Goal: Task Accomplishment & Management: Complete application form

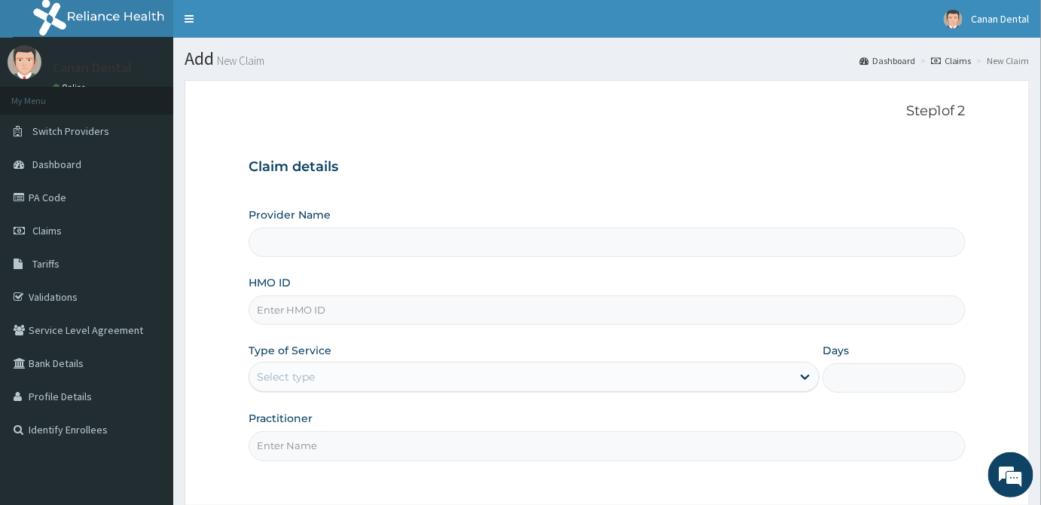
type input "Canan Dental Clinic"
click at [724, 298] on input "HMO ID" at bounding box center [607, 309] width 717 height 29
type input "TSD/10001/B"
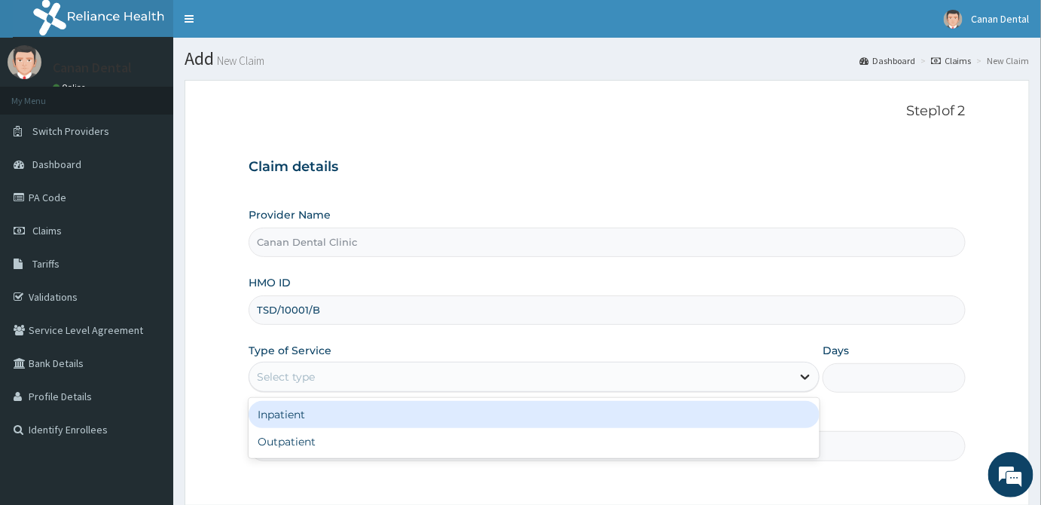
click at [801, 383] on icon at bounding box center [805, 376] width 15 height 15
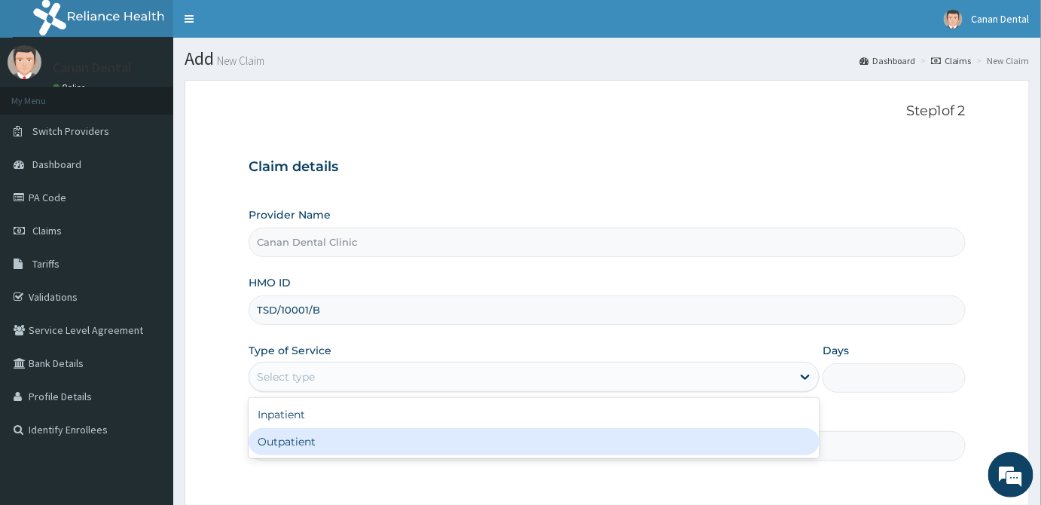
click at [788, 442] on div "Outpatient" at bounding box center [534, 441] width 571 height 27
type input "1"
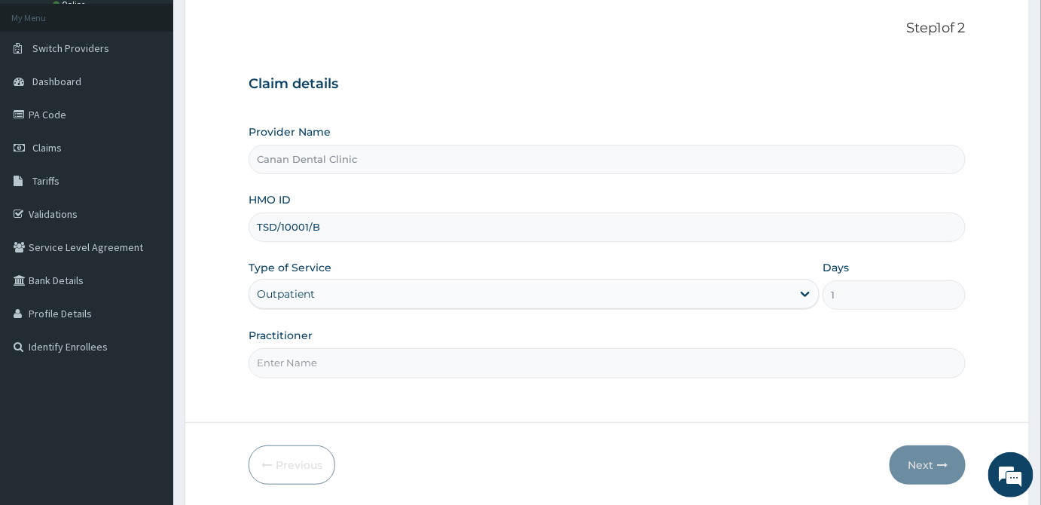
scroll to position [134, 0]
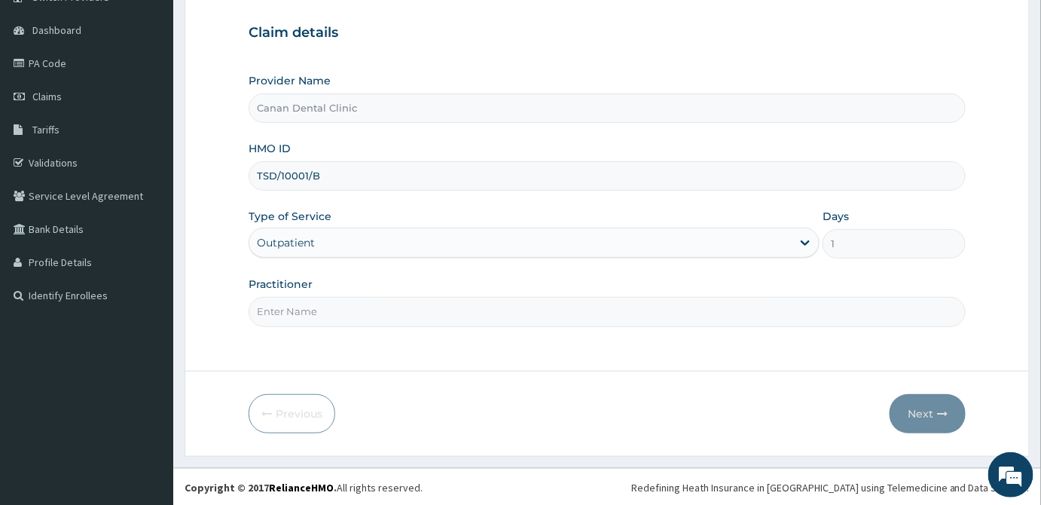
click at [781, 313] on input "Practitioner" at bounding box center [607, 311] width 717 height 29
type input "DR LADE ADELUSI"
click at [924, 412] on button "Next" at bounding box center [928, 413] width 76 height 39
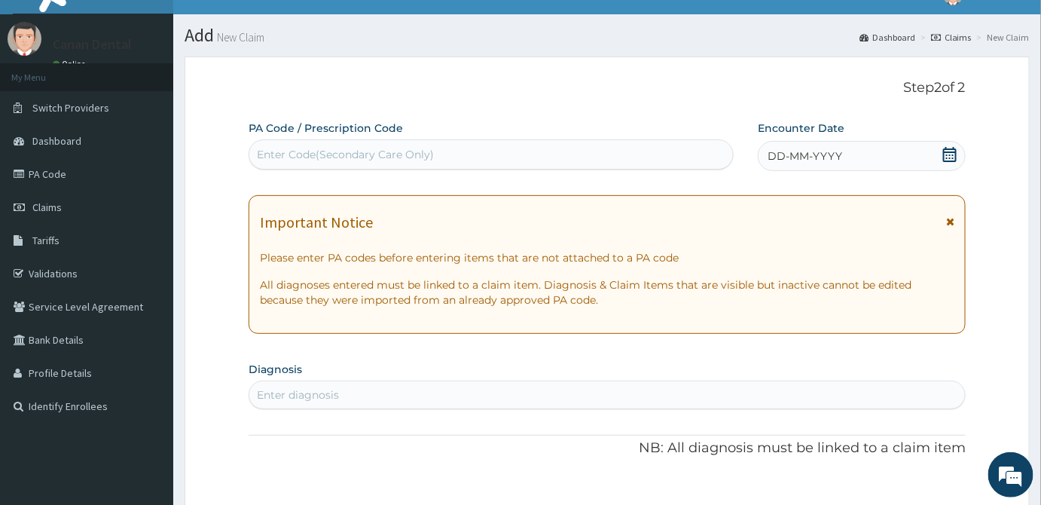
scroll to position [0, 0]
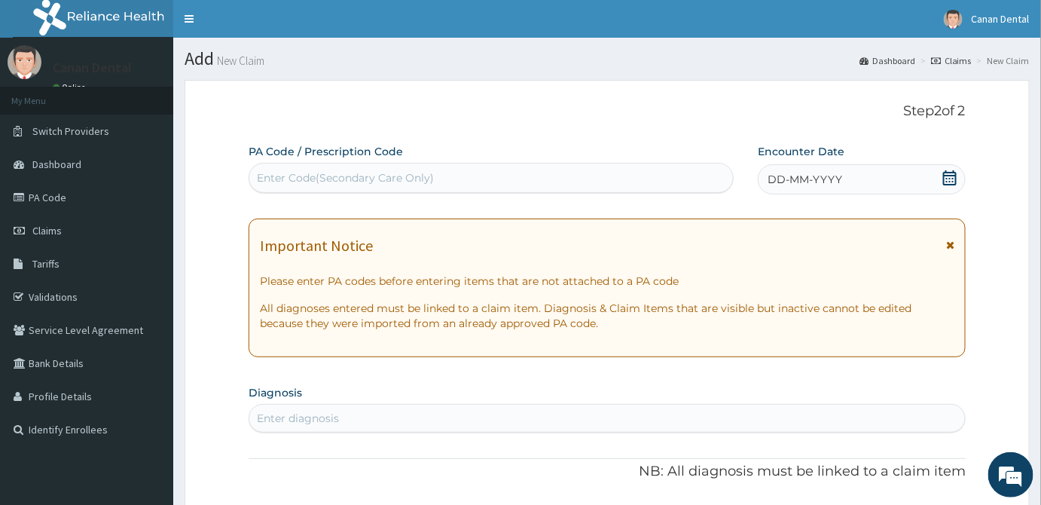
click at [528, 183] on div "Enter Code(Secondary Care Only)" at bounding box center [491, 178] width 484 height 24
paste input "PA/BA6B5F"
type input "PA/BA6B5F"
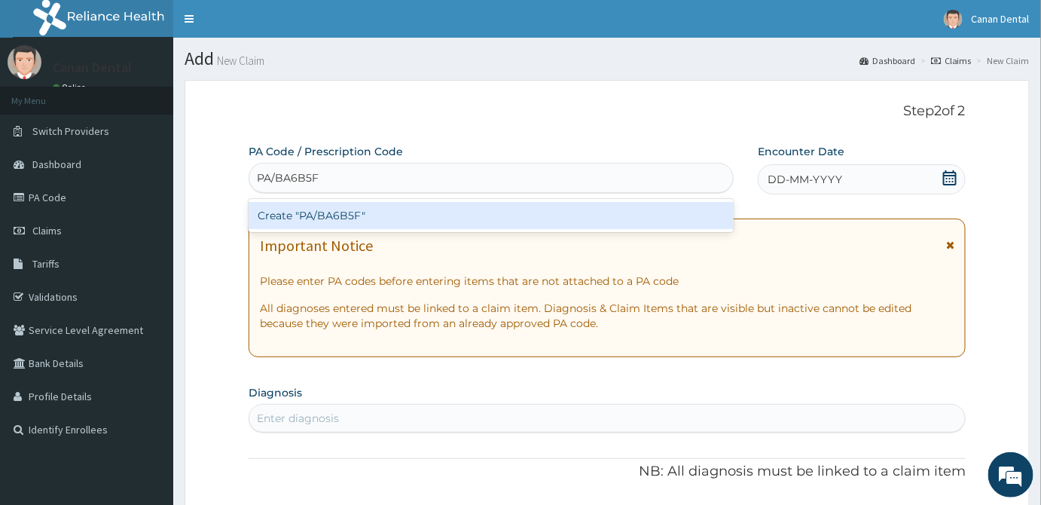
click at [524, 211] on div "Create "PA/BA6B5F"" at bounding box center [491, 215] width 485 height 27
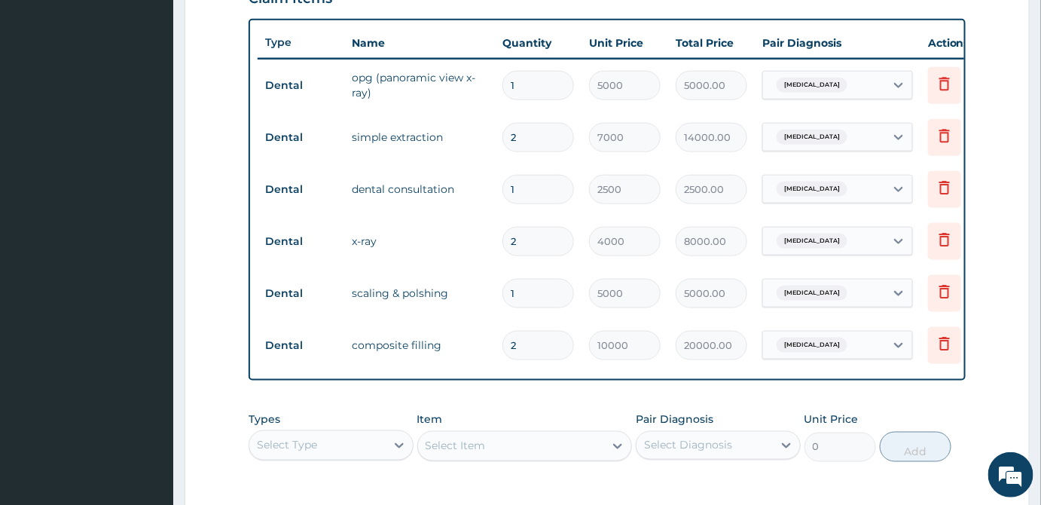
scroll to position [566, 0]
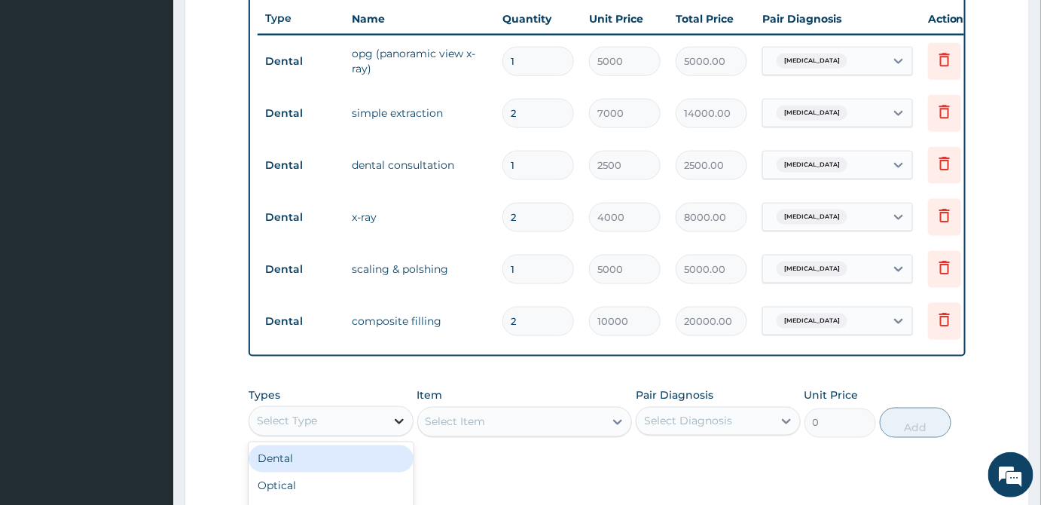
click at [405, 429] on icon at bounding box center [399, 421] width 15 height 15
click at [380, 472] on div "Dental" at bounding box center [331, 458] width 165 height 27
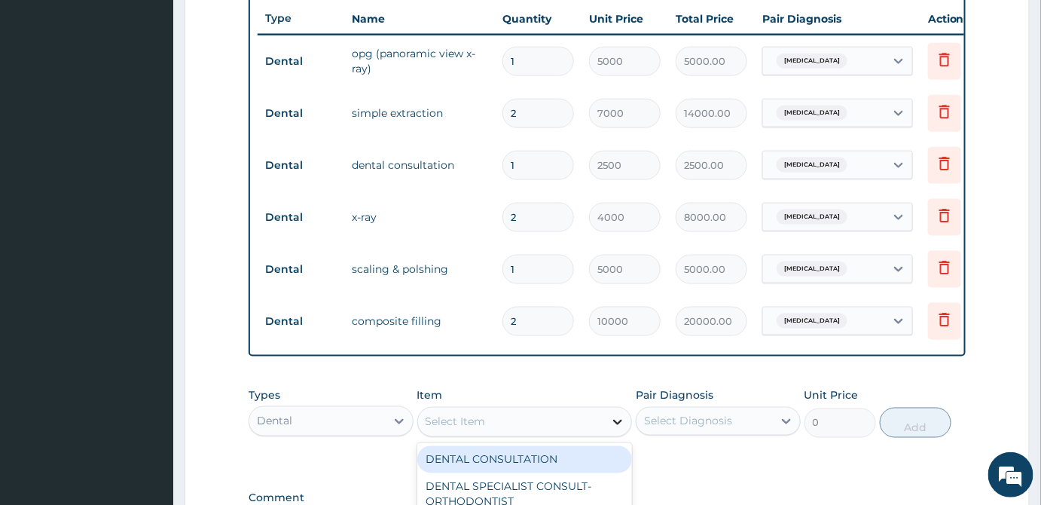
click at [621, 429] on icon at bounding box center [617, 421] width 15 height 15
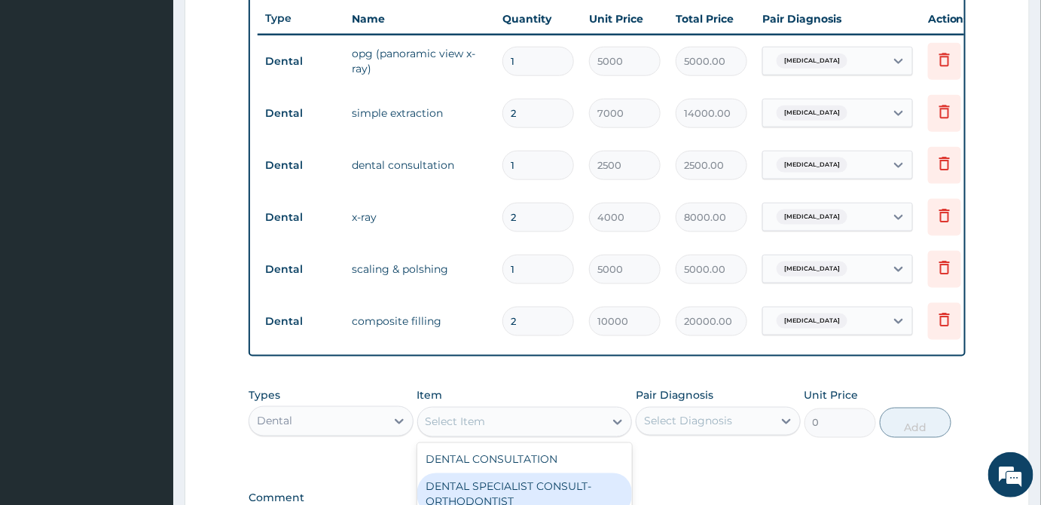
click at [606, 488] on div "DENTAL SPECIALIST CONSULT-ORTHODONTIST" at bounding box center [524, 494] width 215 height 42
type input "5000"
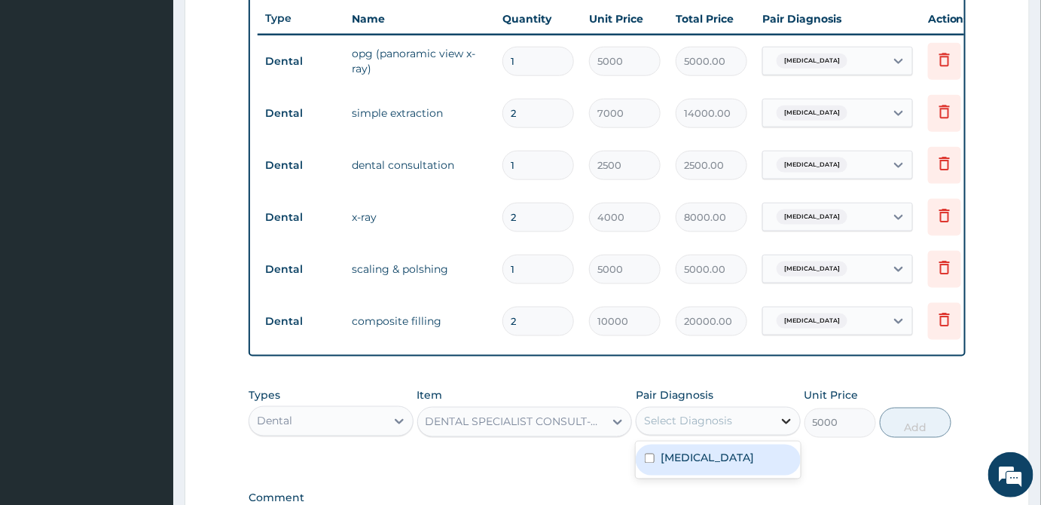
click at [788, 429] on icon at bounding box center [786, 421] width 15 height 15
click at [645, 463] on input "checkbox" at bounding box center [650, 458] width 10 height 10
checkbox input "true"
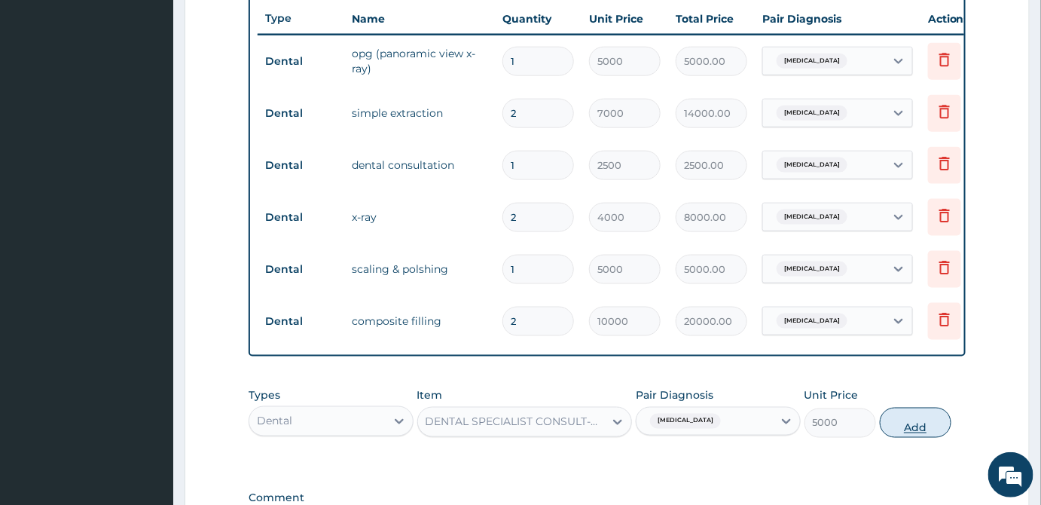
click at [904, 432] on button "Add" at bounding box center [916, 423] width 72 height 30
type input "0"
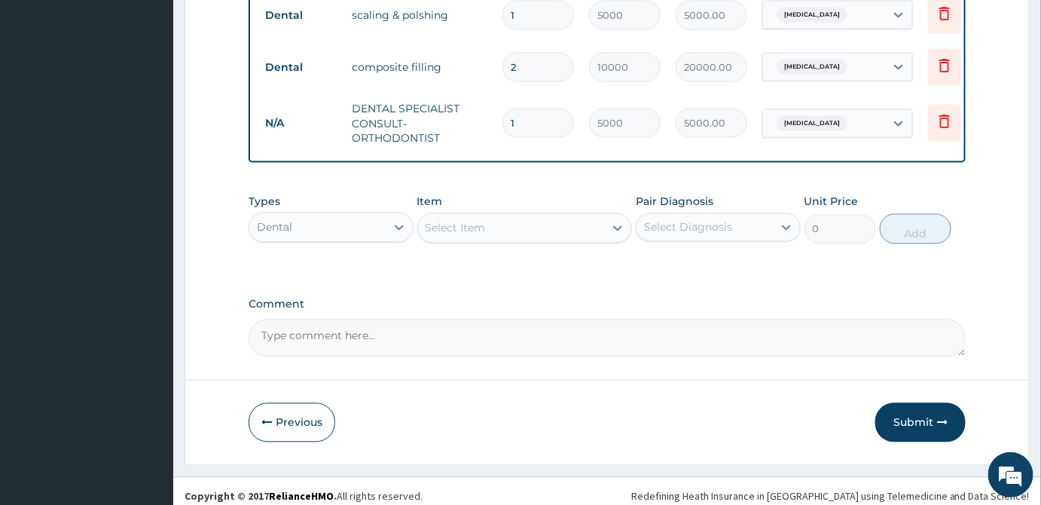
scroll to position [838, 0]
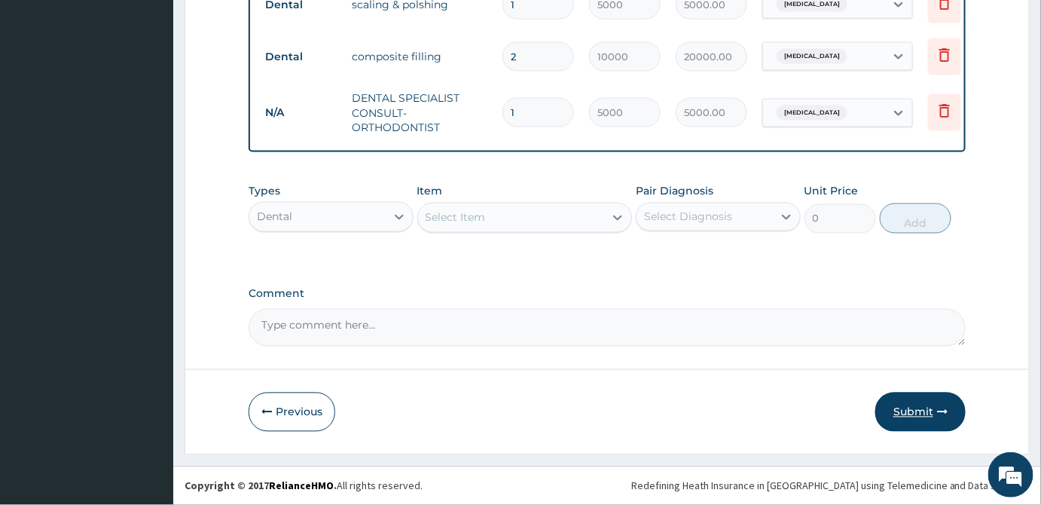
click at [917, 414] on button "Submit" at bounding box center [920, 411] width 90 height 39
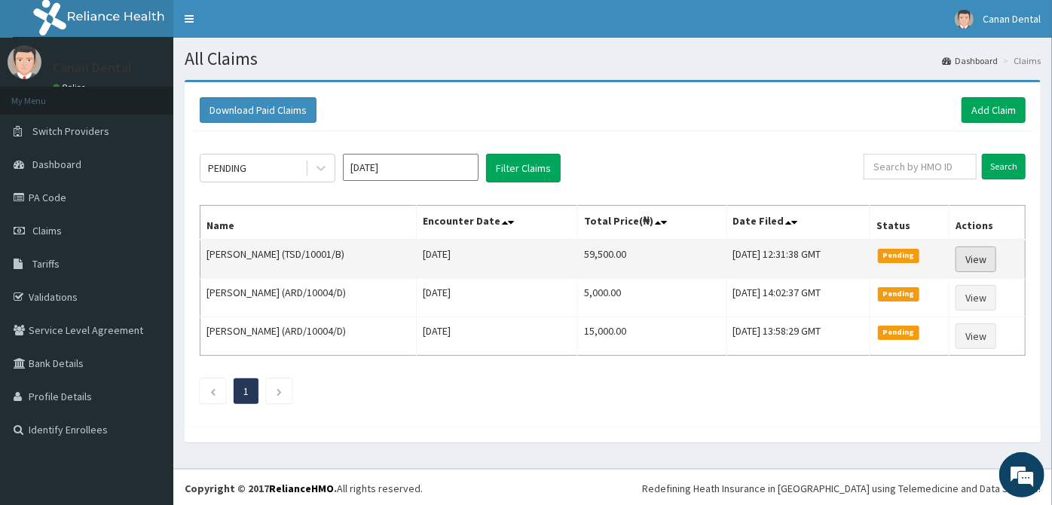
click at [988, 249] on link "View" at bounding box center [975, 259] width 41 height 26
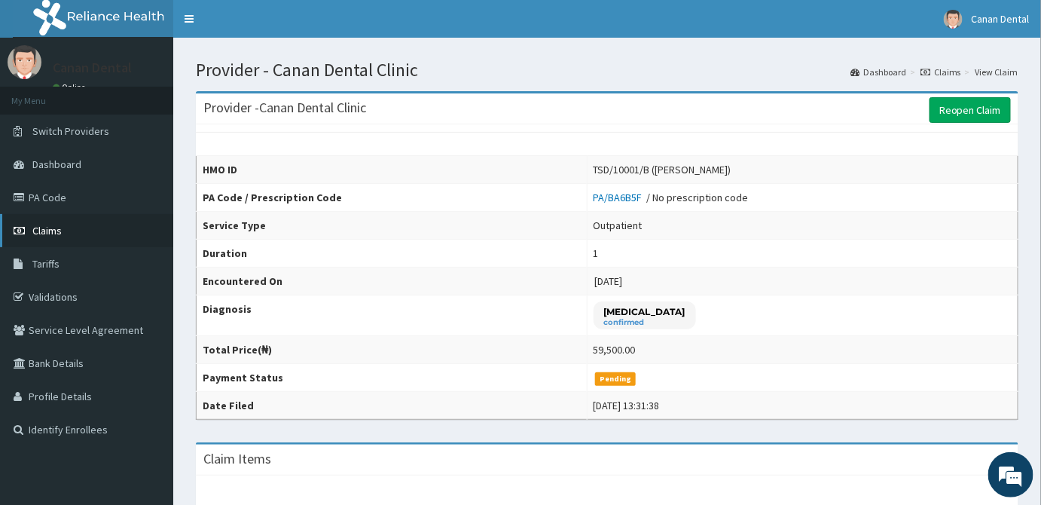
click at [14, 229] on icon at bounding box center [21, 230] width 15 height 11
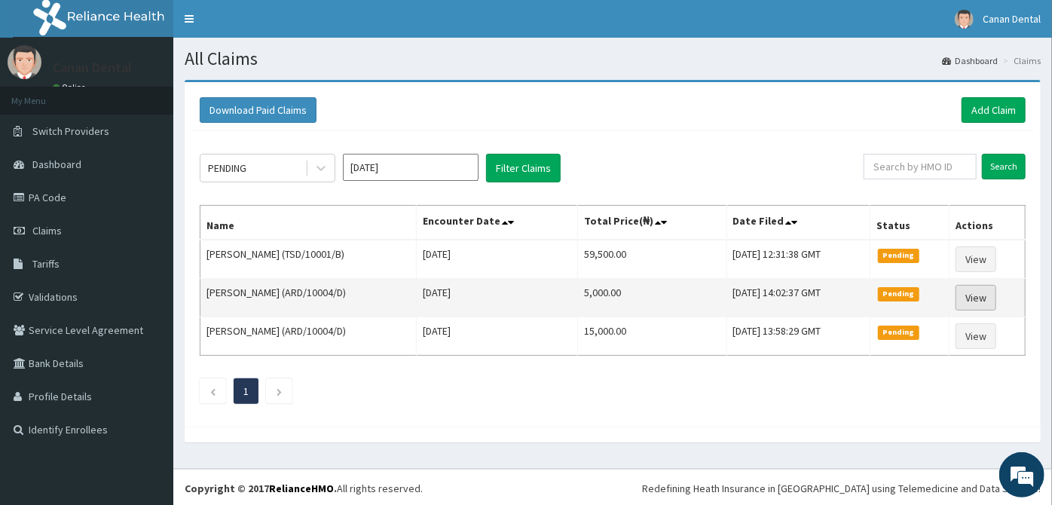
click at [975, 288] on link "View" at bounding box center [975, 298] width 41 height 26
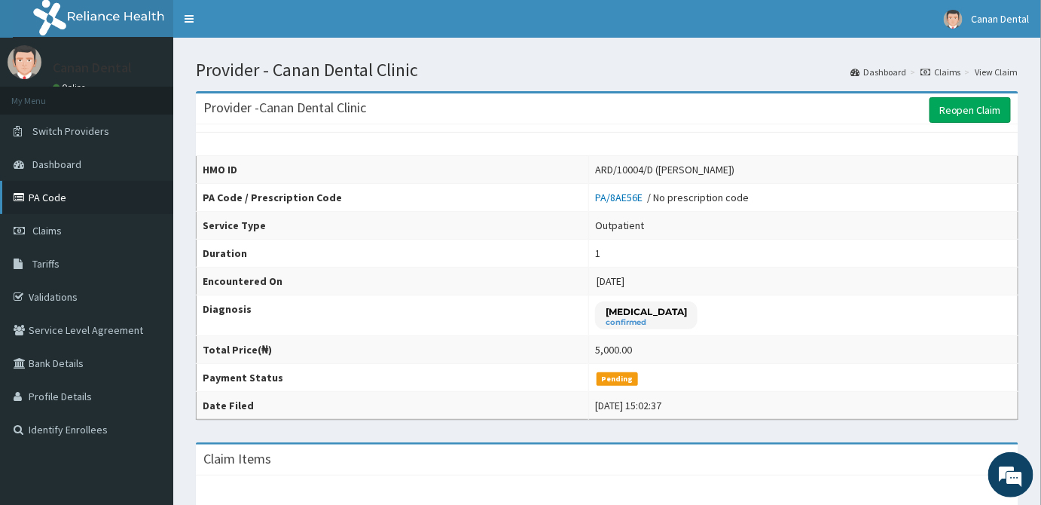
drag, startPoint x: 62, startPoint y: 210, endPoint x: 26, endPoint y: 198, distance: 38.1
click at [26, 198] on icon at bounding box center [21, 197] width 15 height 11
